Goal: Use online tool/utility: Use online tool/utility

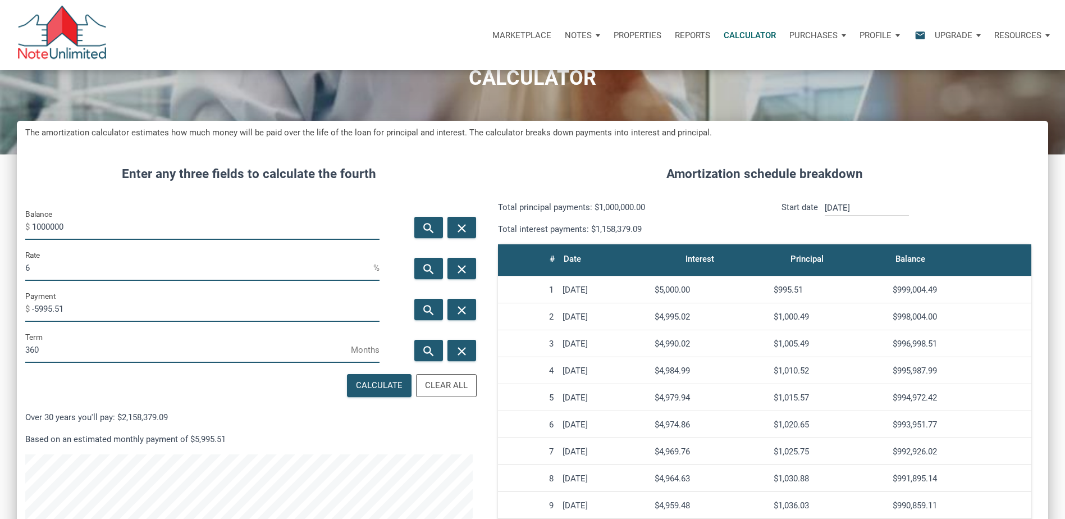
scroll to position [617, 1031]
drag, startPoint x: 86, startPoint y: 310, endPoint x: 11, endPoint y: 309, distance: 75.2
click at [13, 309] on div "CALCULATOR The amortization calculator estimates how much money will be paid ov…" at bounding box center [532, 375] width 1065 height 723
drag, startPoint x: 84, startPoint y: 225, endPoint x: -2, endPoint y: 227, distance: 85.9
click at [0, 227] on html "Marketplace Notes Dashboard Transactions Properties Reports Calculator Purchase…" at bounding box center [532, 203] width 1065 height 519
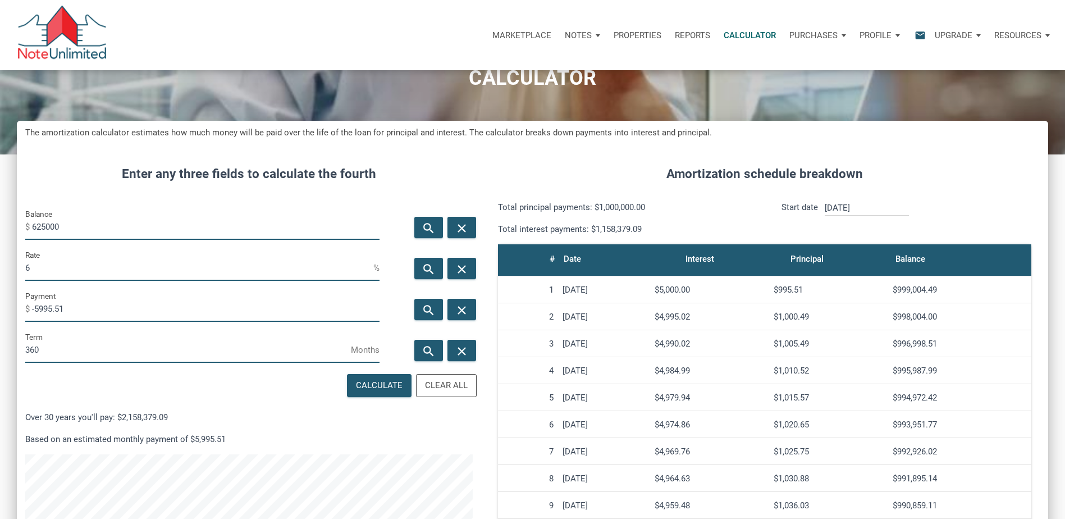
type input "625000"
drag, startPoint x: 80, startPoint y: 308, endPoint x: 0, endPoint y: 302, distance: 79.9
click at [0, 302] on html "Marketplace Notes Dashboard Transactions Properties Reports Calculator Purchase…" at bounding box center [532, 203] width 1065 height 519
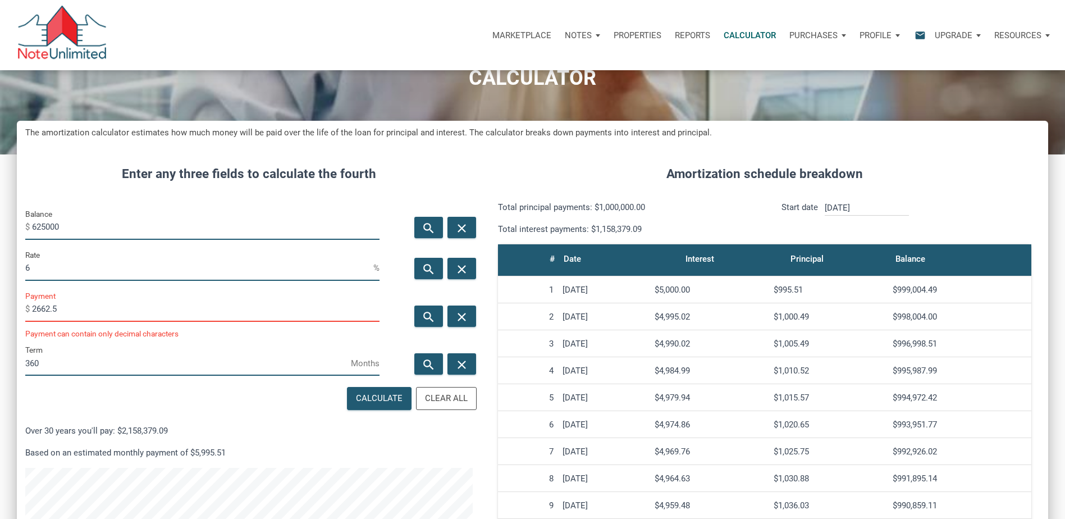
scroll to position [560728, 560313]
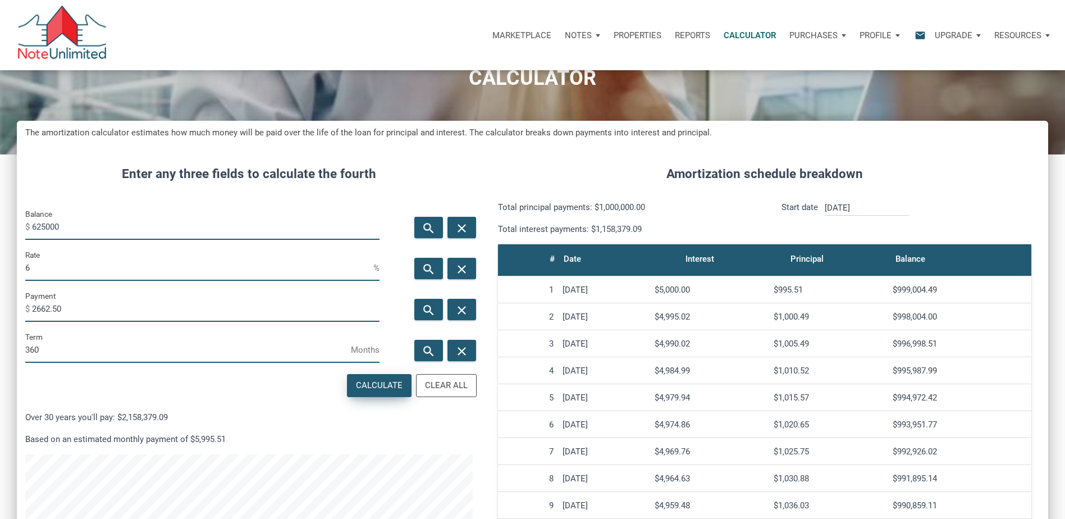
click at [364, 377] on div "Calculate" at bounding box center [378, 385] width 63 height 22
type input "-2662.5"
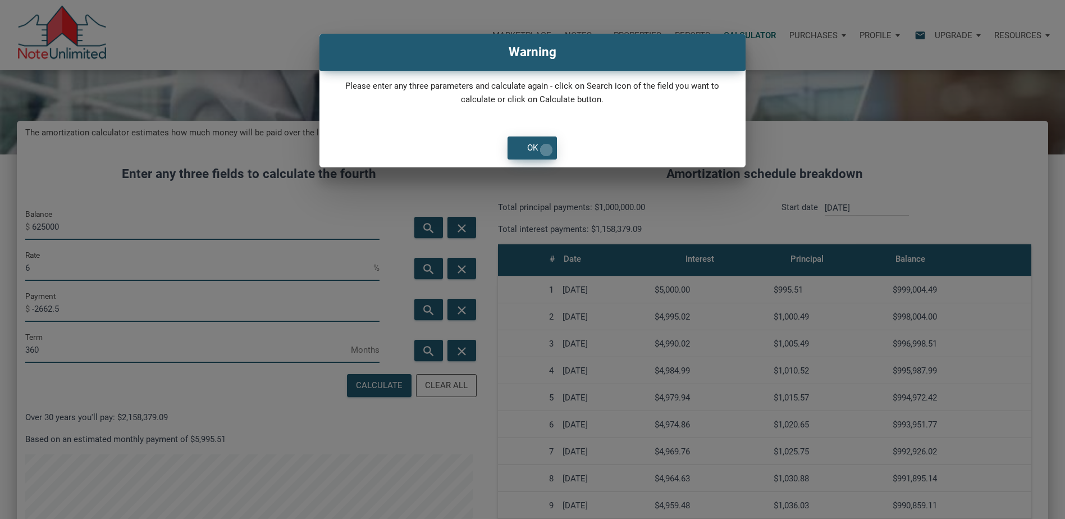
drag, startPoint x: 546, startPoint y: 150, endPoint x: 190, endPoint y: 193, distance: 359.1
click at [545, 150] on div "OK" at bounding box center [532, 148] width 48 height 22
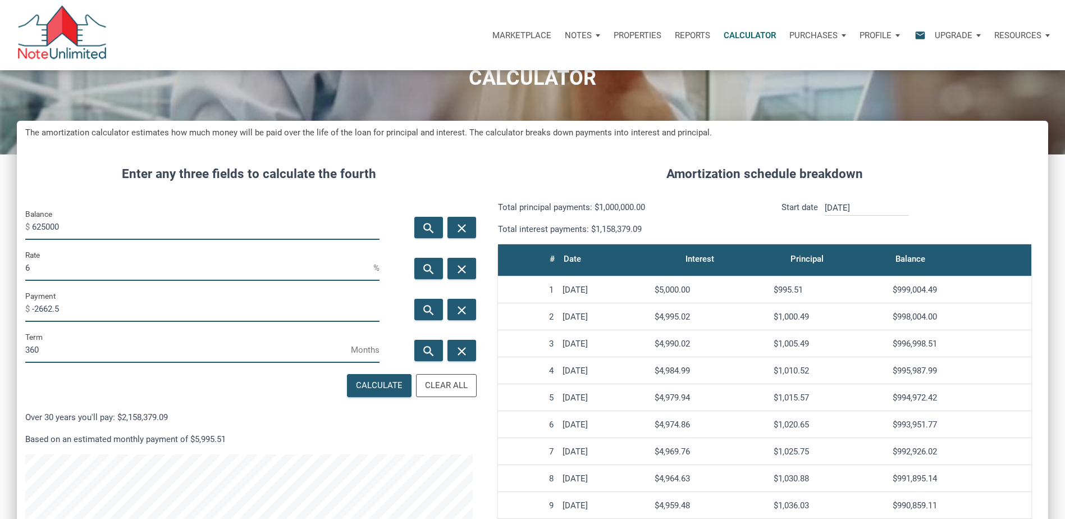
drag, startPoint x: 57, startPoint y: 264, endPoint x: -2, endPoint y: 266, distance: 59.5
click at [0, 266] on html "Marketplace Notes Dashboard Transactions Properties Reports Calculator Purchase…" at bounding box center [532, 203] width 1065 height 519
click at [365, 387] on div "Calculate" at bounding box center [379, 385] width 47 height 13
type input "3.08"
